Goal: Find specific page/section: Find specific page/section

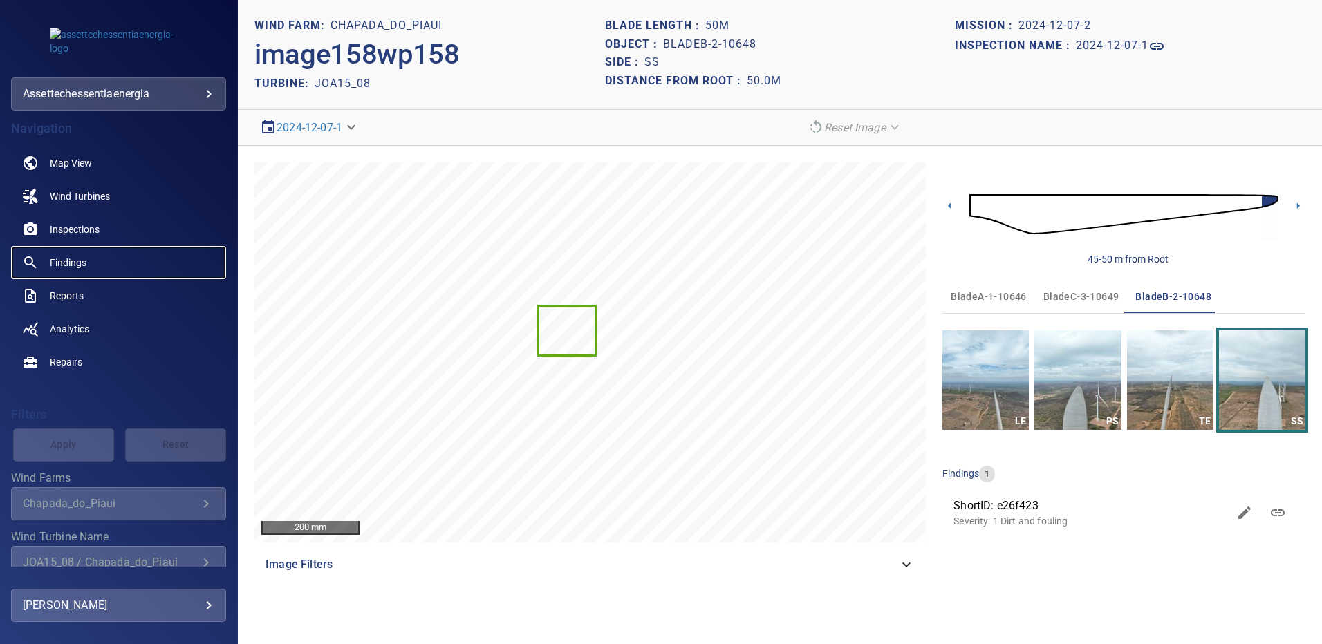
drag, startPoint x: 0, startPoint y: 0, endPoint x: 73, endPoint y: 259, distance: 269.2
click at [73, 259] on span "Findings" at bounding box center [68, 263] width 37 height 14
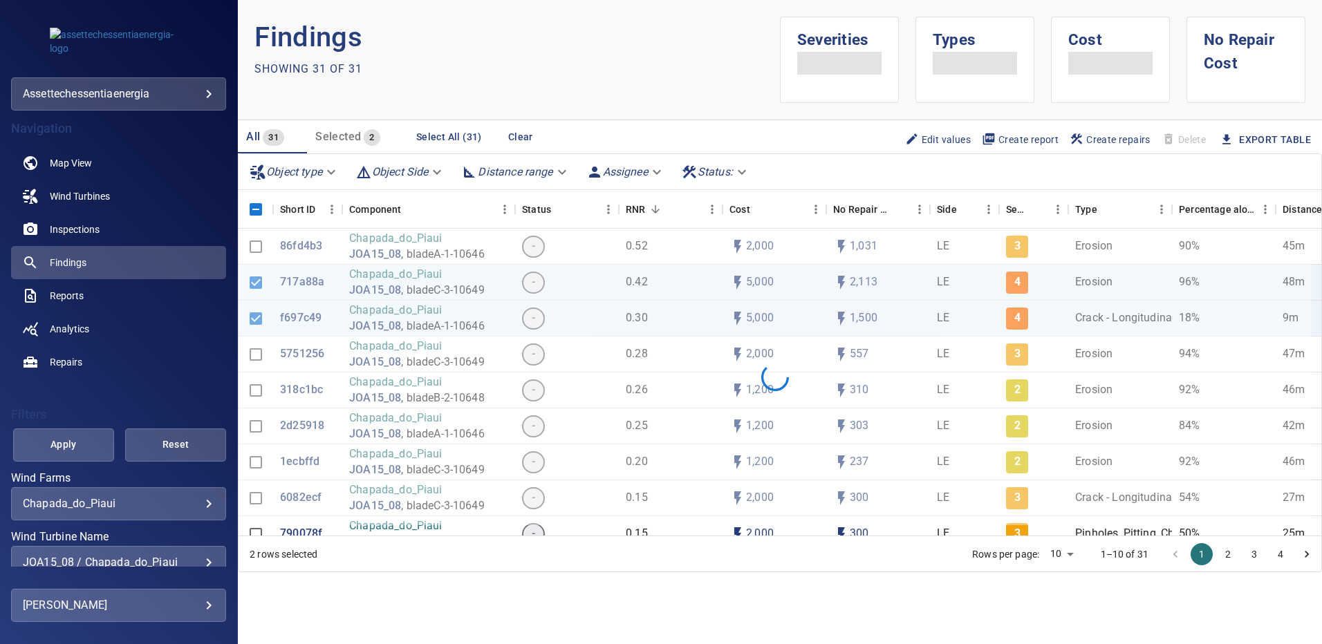
click at [203, 498] on div "**********" at bounding box center [118, 590] width 215 height 235
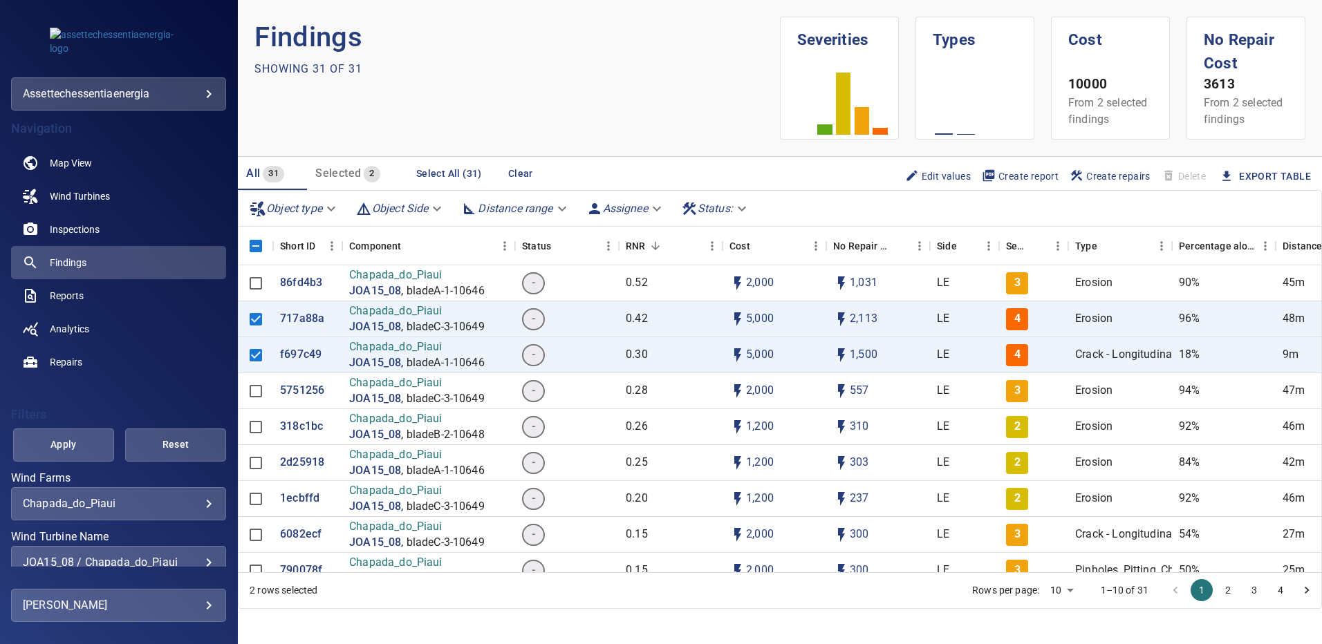
scroll to position [65, 0]
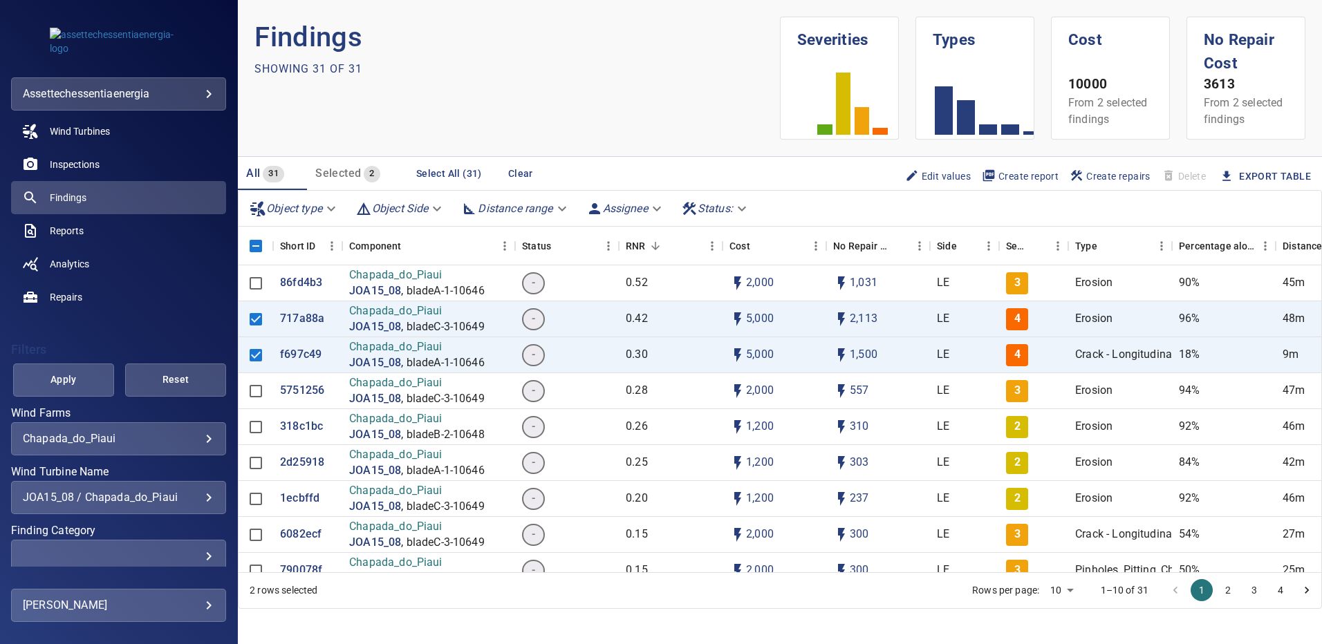
click at [200, 496] on div "JOA15_08 / Chapada_do_Piaui" at bounding box center [118, 497] width 191 height 13
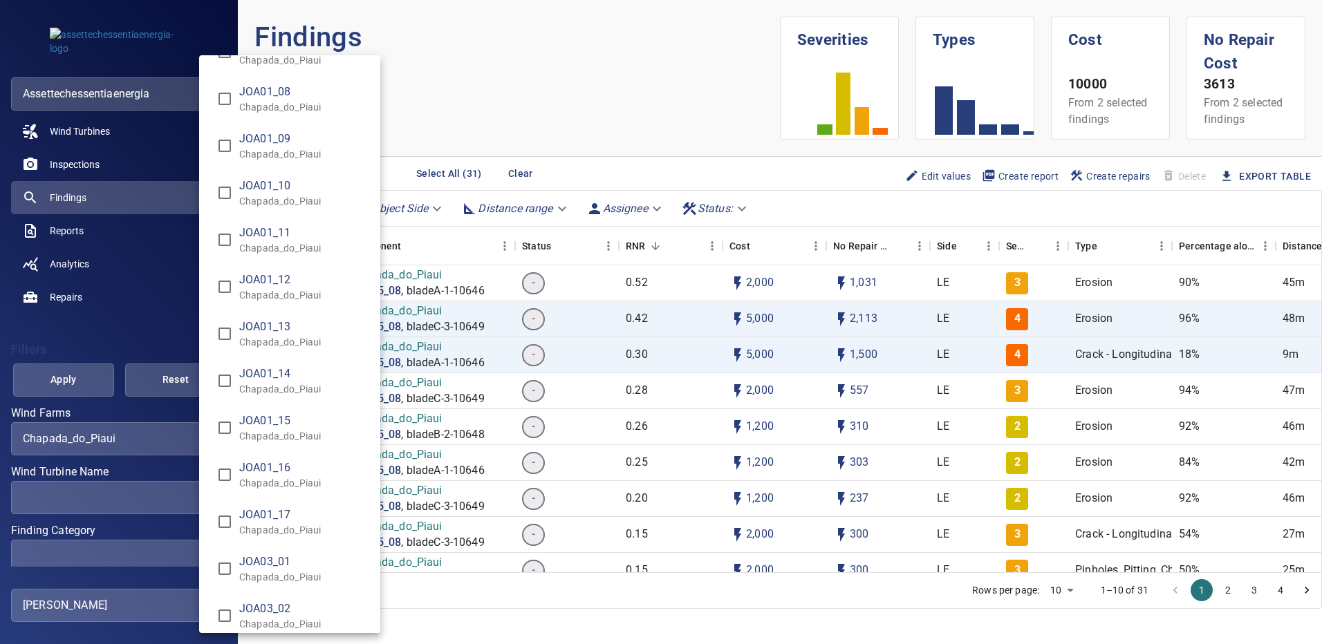
scroll to position [2339, 0]
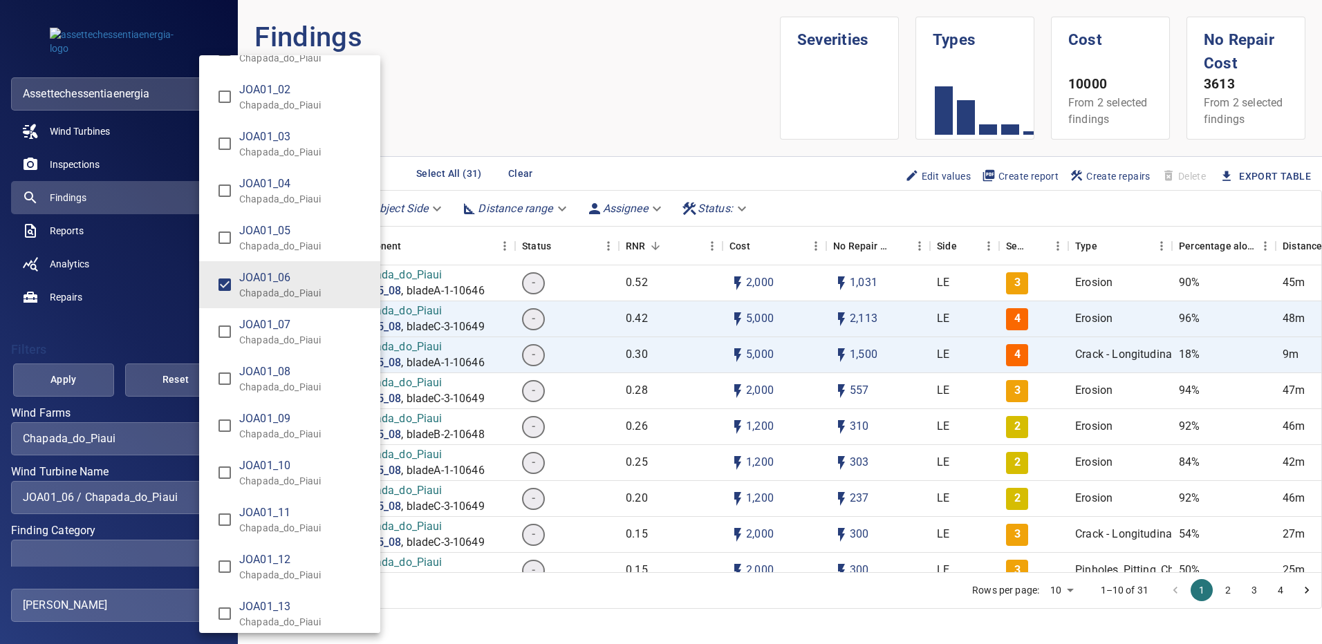
type input "**********"
click at [99, 384] on div "Wind Turbine Name" at bounding box center [661, 322] width 1322 height 644
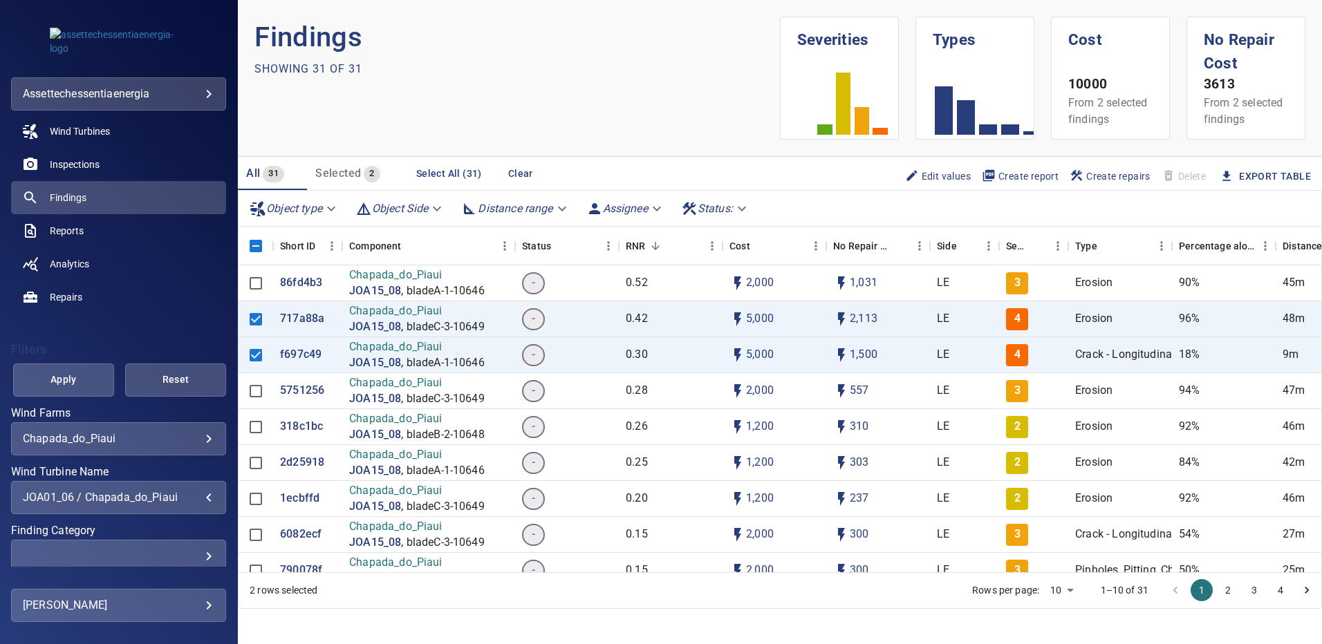
click at [98, 384] on button "Apply" at bounding box center [63, 380] width 101 height 33
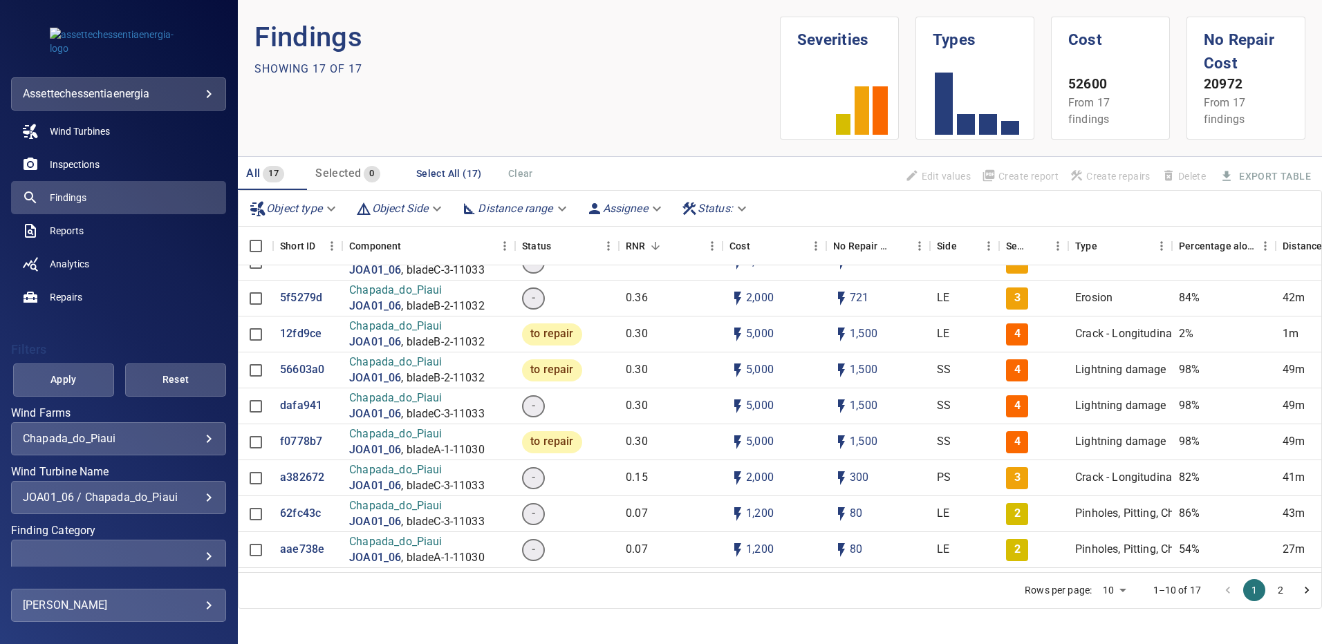
scroll to position [277, 0]
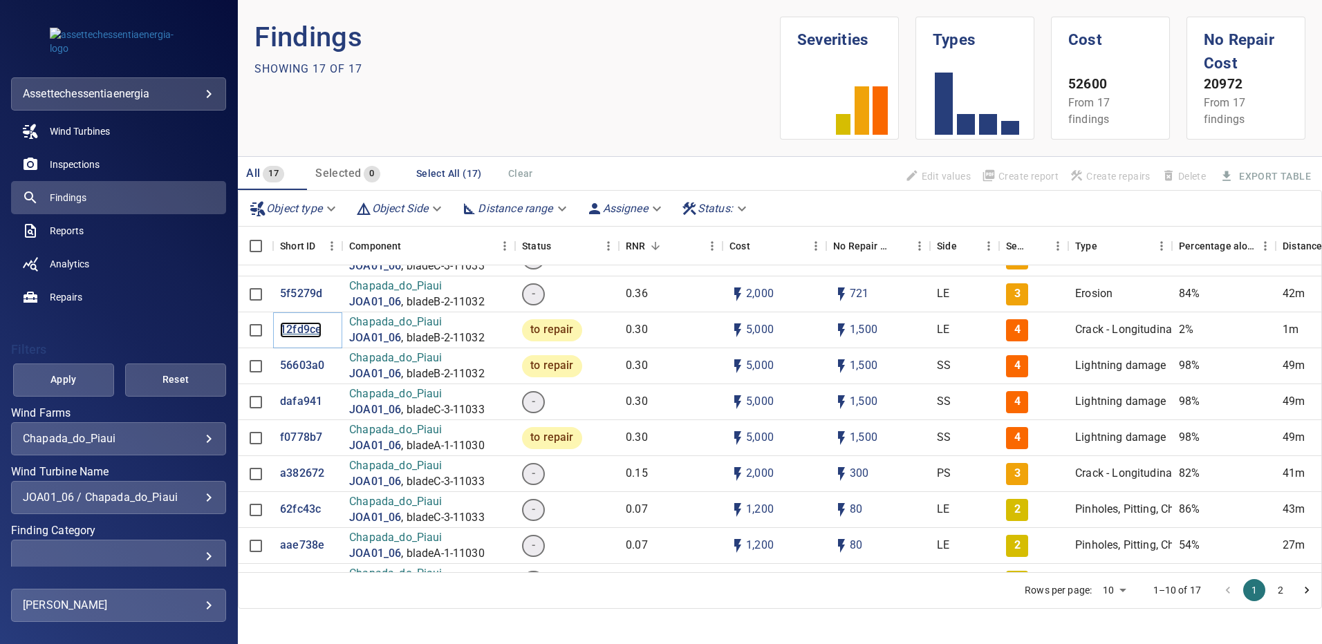
click at [299, 328] on p "12fd9ce" at bounding box center [300, 330] width 41 height 16
